Goal: Browse casually

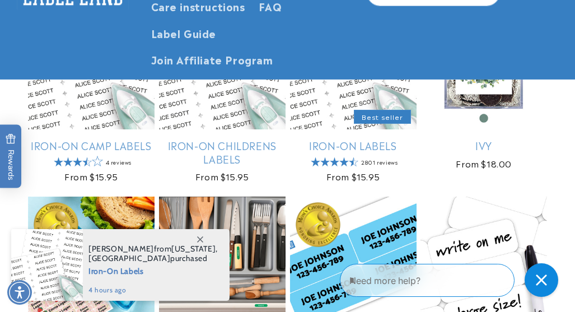
scroll to position [2285, 0]
